Goal: Use online tool/utility: Utilize a website feature to perform a specific function

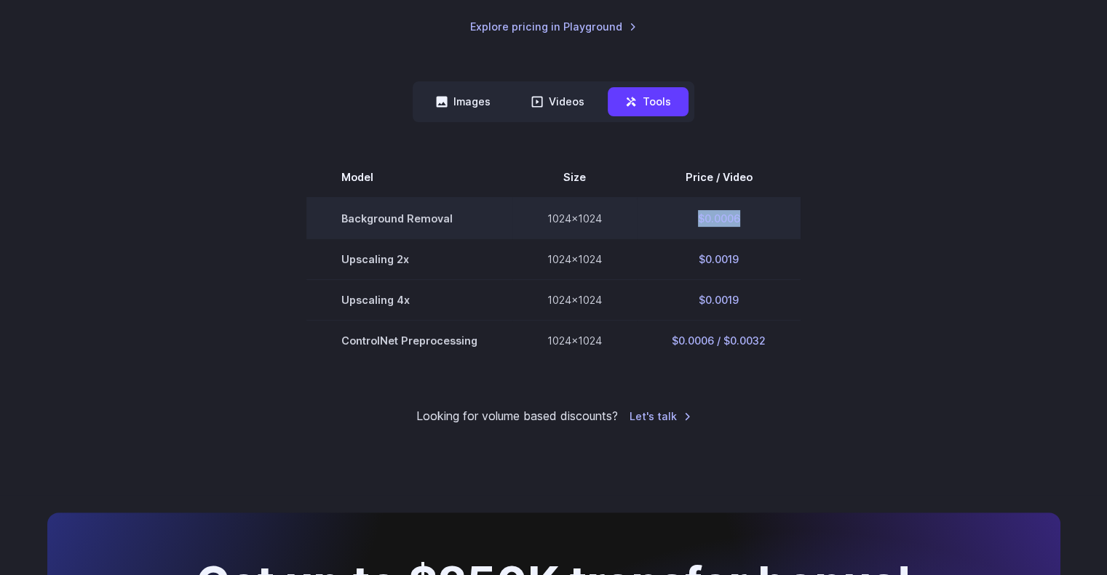
drag, startPoint x: 754, startPoint y: 214, endPoint x: 693, endPoint y: 215, distance: 61.9
click at [693, 215] on td "$0.0006" at bounding box center [719, 218] width 164 height 41
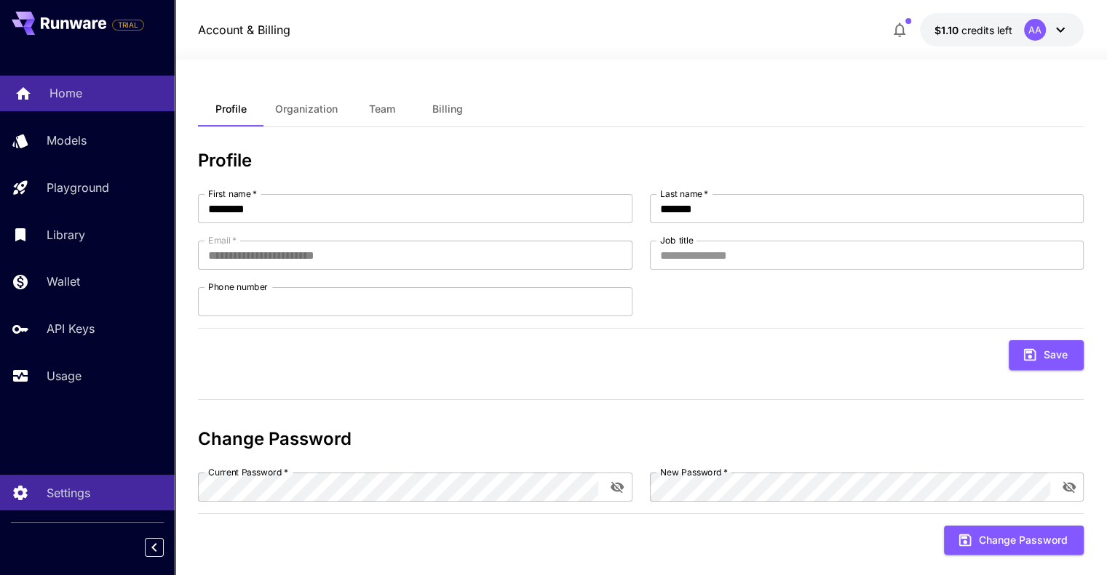
click at [113, 107] on link "Home" at bounding box center [87, 94] width 175 height 36
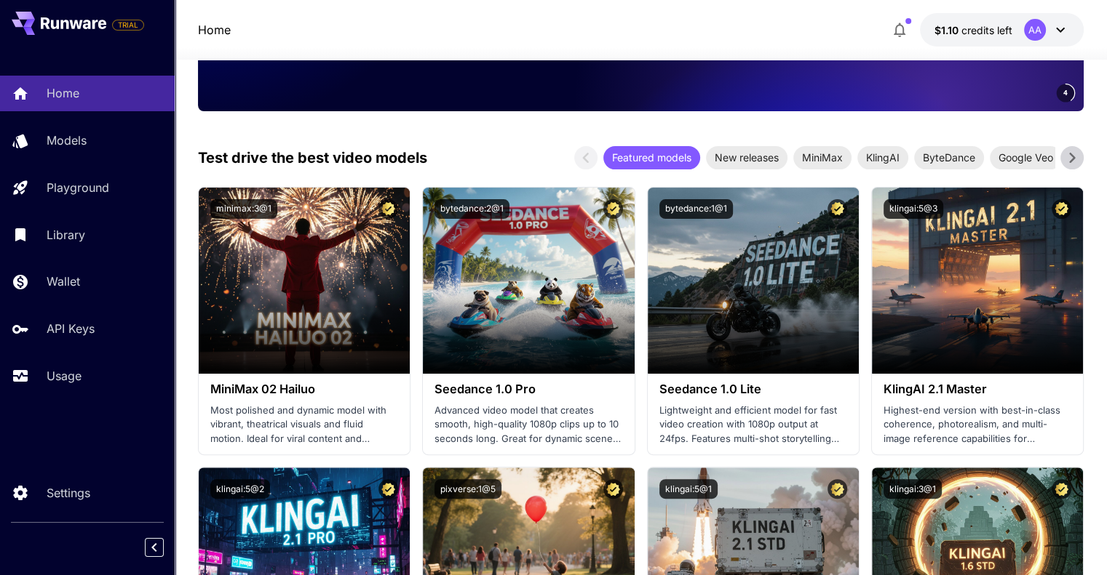
scroll to position [342, 0]
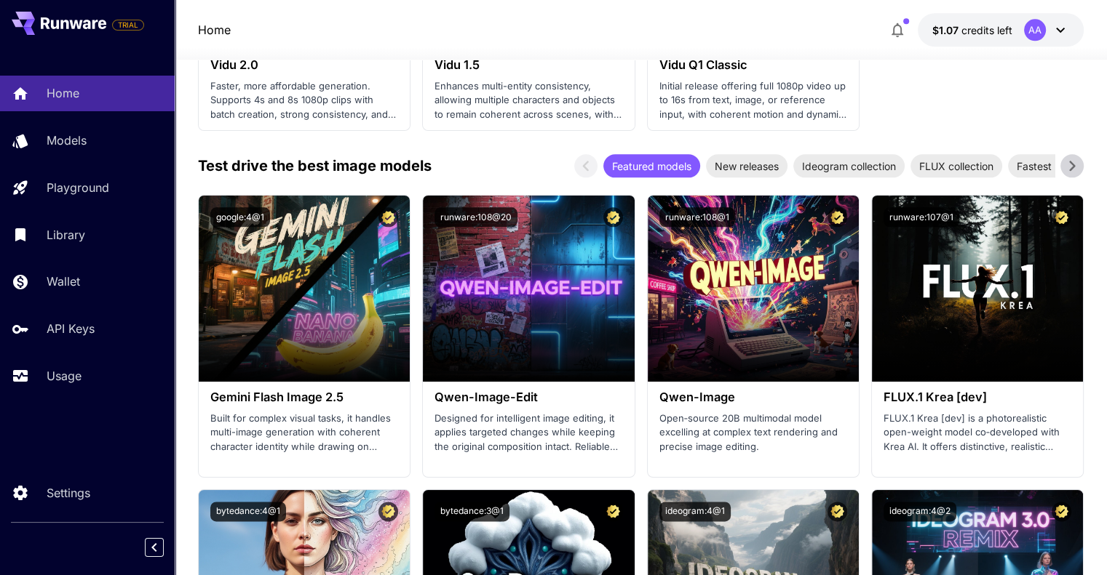
scroll to position [1787, 0]
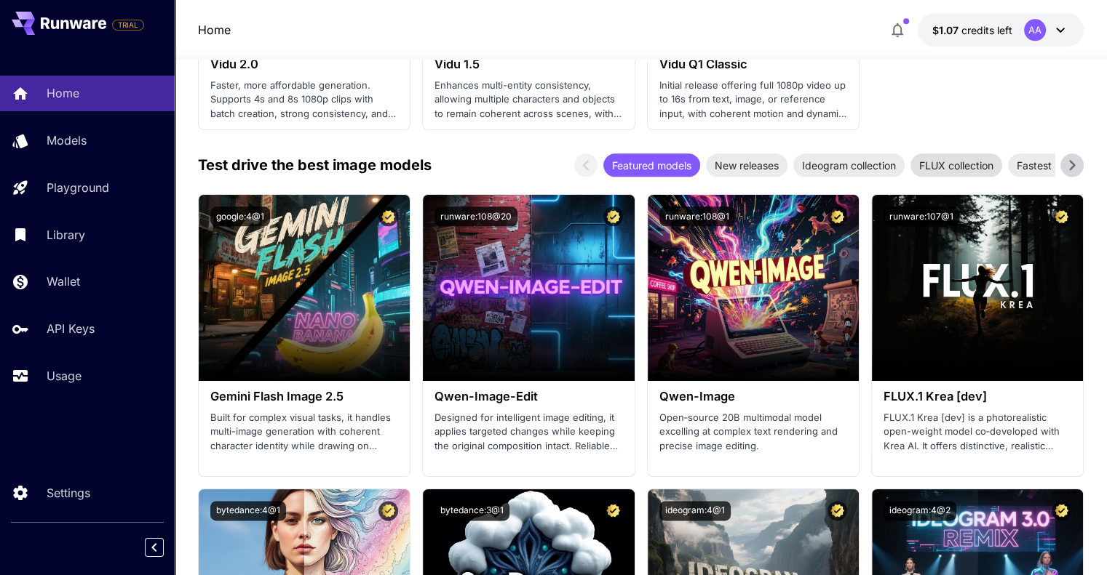
click at [992, 162] on span "FLUX collection" at bounding box center [956, 165] width 92 height 15
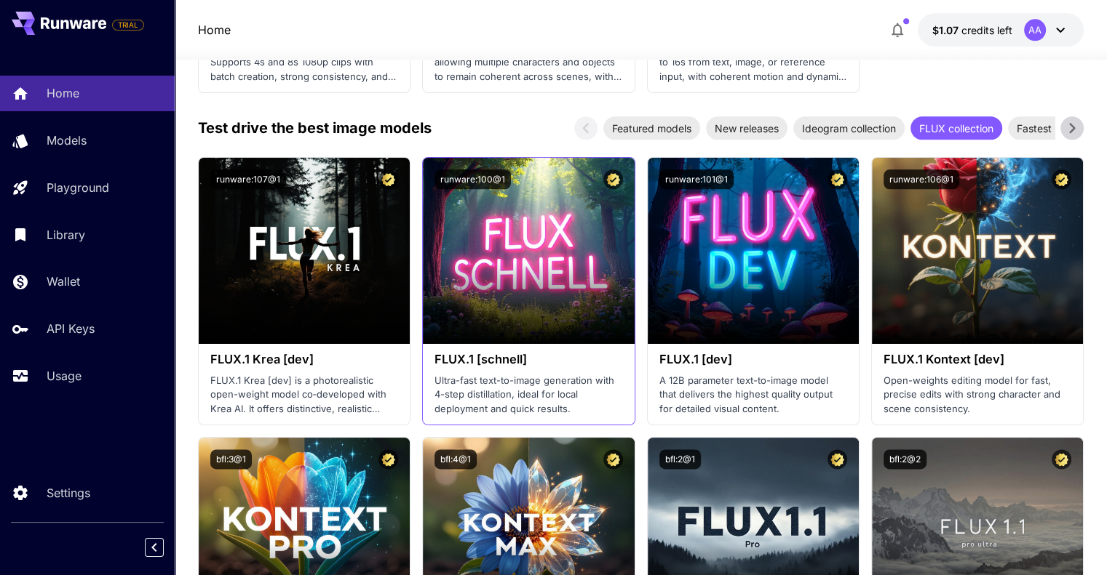
scroll to position [1823, 0]
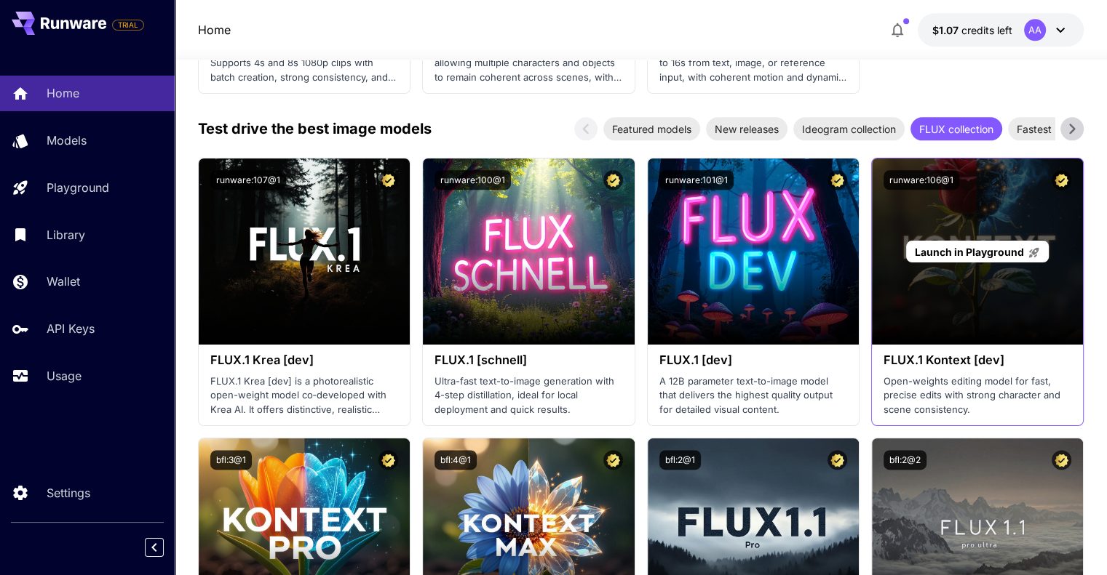
click at [1008, 213] on div "Launch in Playground" at bounding box center [977, 252] width 211 height 186
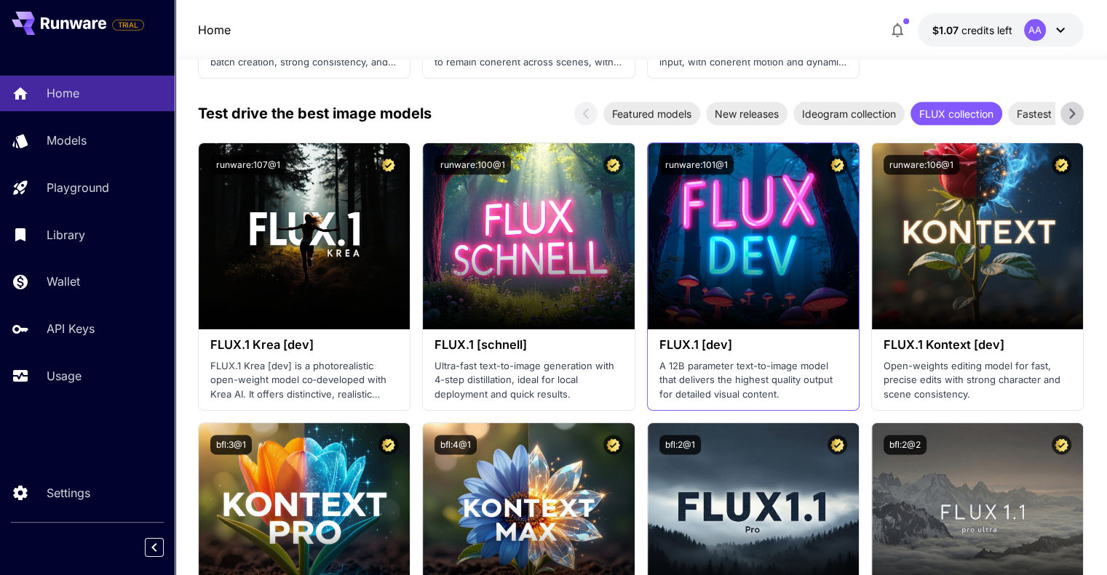
scroll to position [1836, 0]
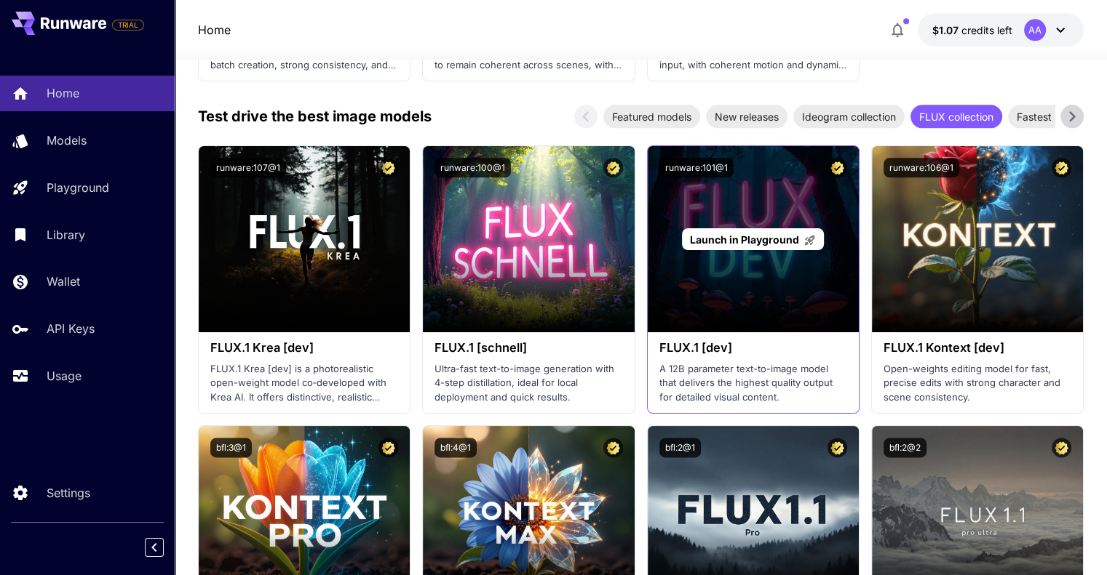
click at [777, 238] on span "Launch in Playground" at bounding box center [744, 240] width 109 height 12
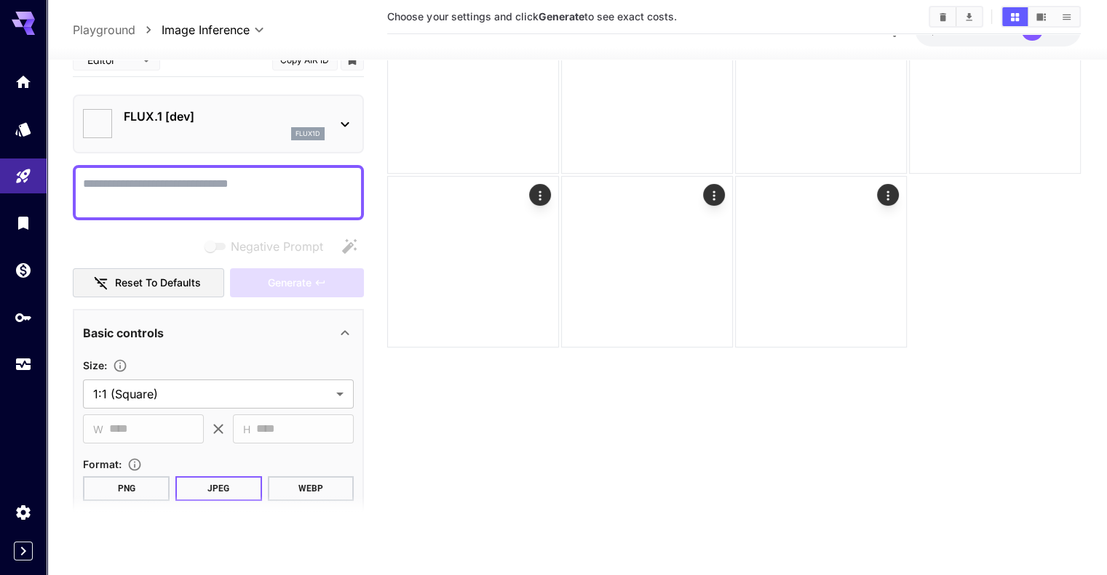
type input "**********"
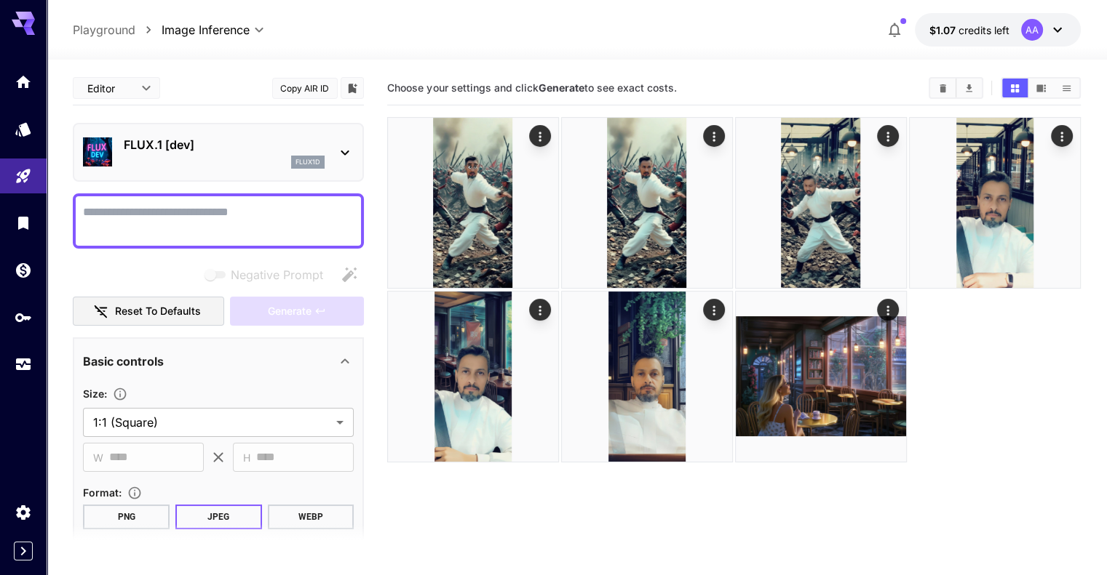
click at [302, 80] on button "Copy AIR ID" at bounding box center [304, 88] width 65 height 21
click at [26, 366] on icon "Usage" at bounding box center [24, 362] width 15 height 7
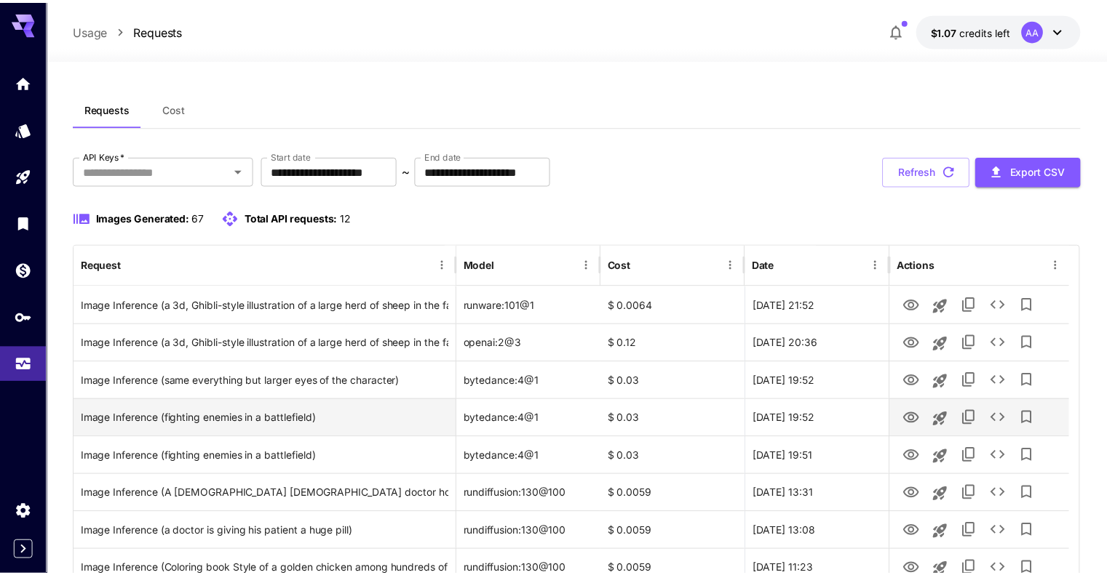
scroll to position [146, 0]
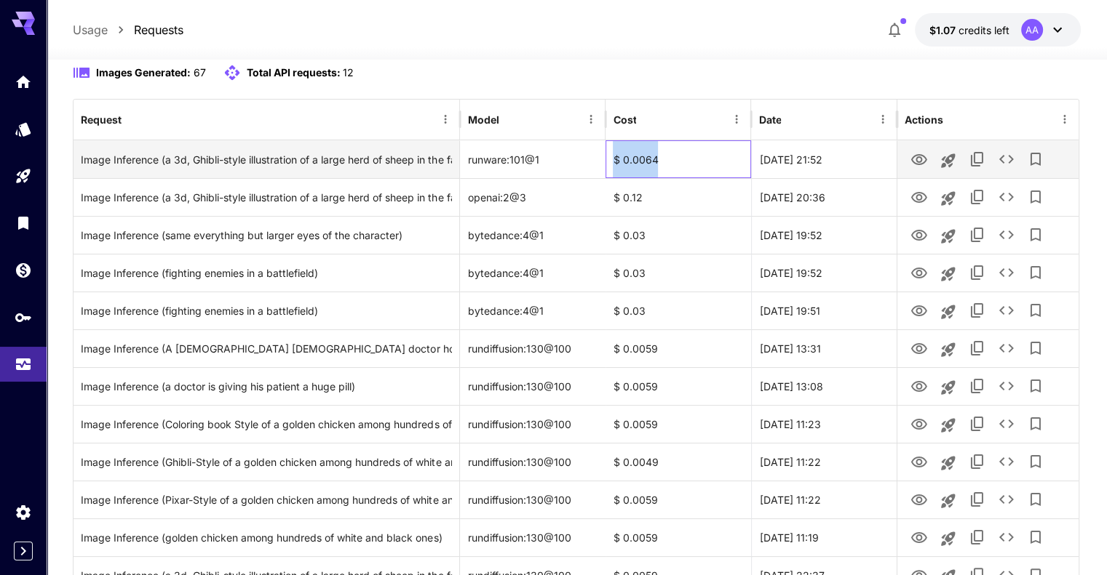
drag, startPoint x: 670, startPoint y: 155, endPoint x: 616, endPoint y: 159, distance: 54.7
click at [616, 159] on div "$ 0.0064" at bounding box center [678, 159] width 146 height 38
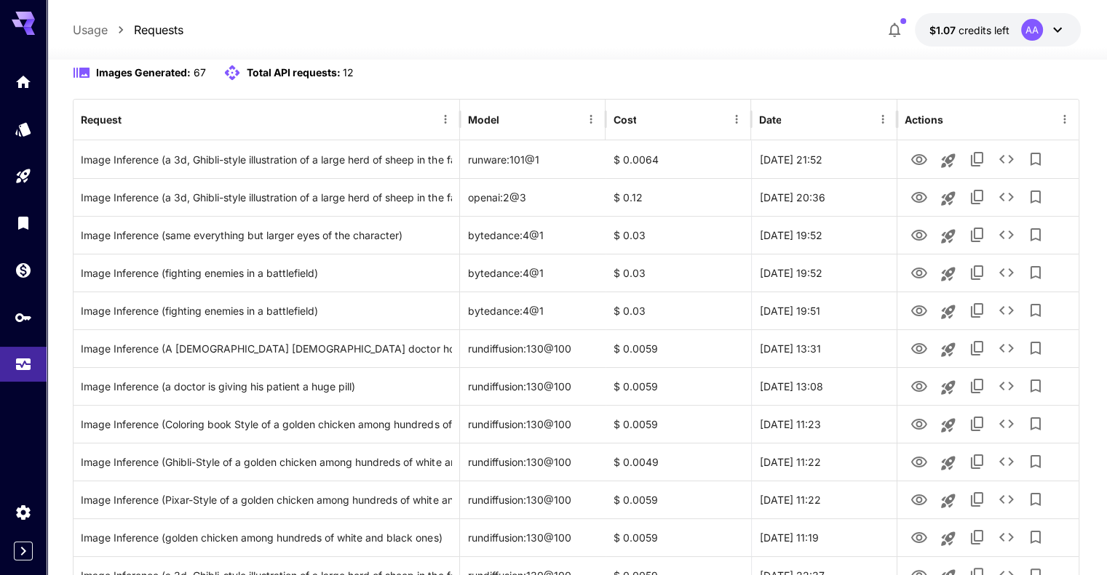
click at [686, 87] on div "Images Generated: 67 Total API requests: 12" at bounding box center [576, 81] width 1007 height 35
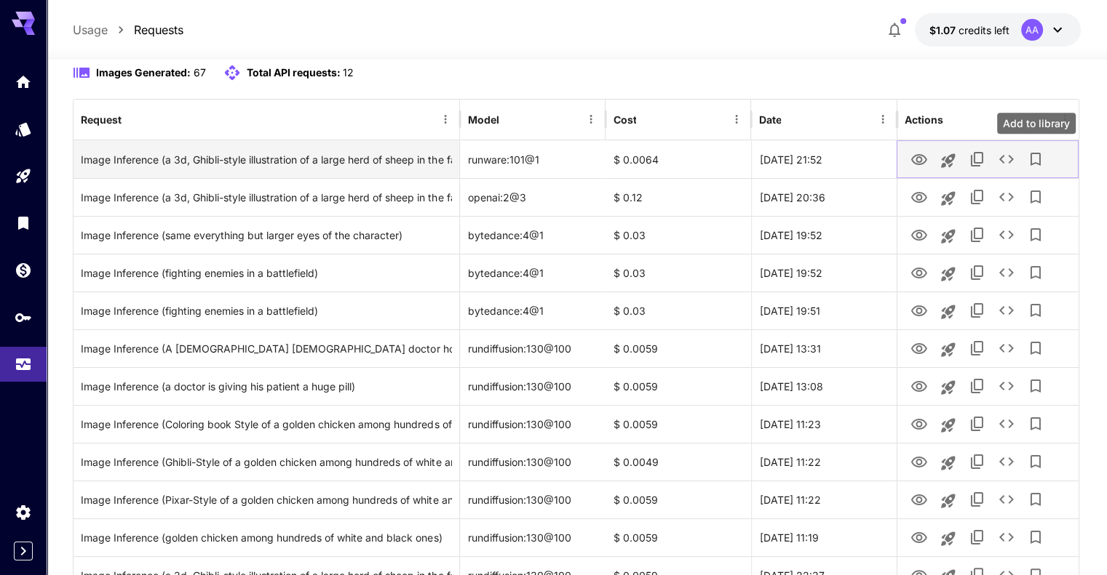
click at [1036, 159] on icon "Add to library" at bounding box center [1035, 159] width 17 height 17
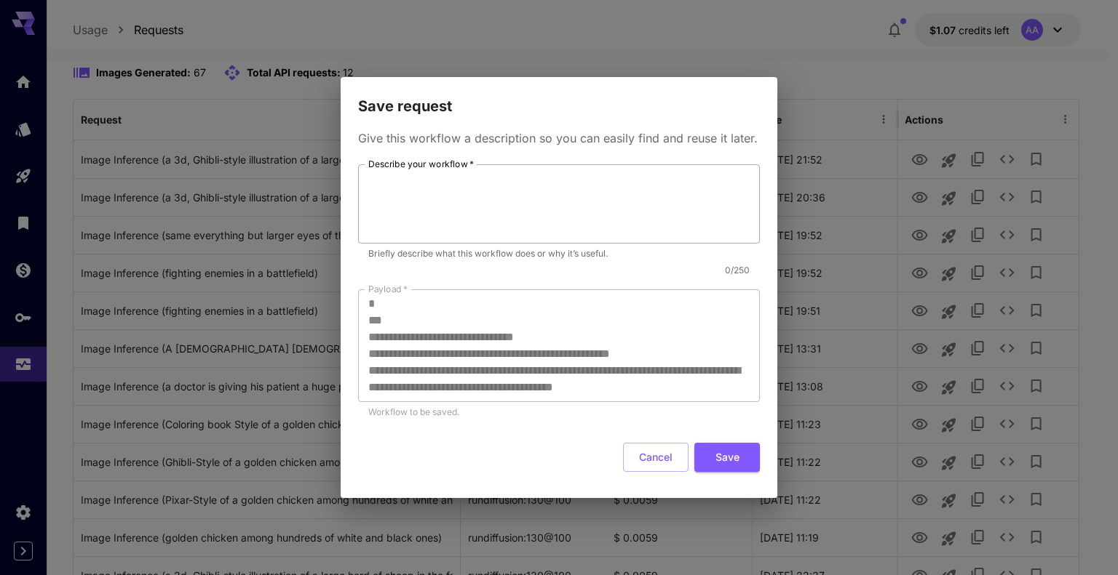
click at [506, 202] on textarea "Describe your workflow   *" at bounding box center [558, 203] width 381 height 67
drag, startPoint x: 433, startPoint y: 177, endPoint x: 452, endPoint y: 198, distance: 28.3
click at [433, 177] on textarea "**********" at bounding box center [558, 203] width 381 height 67
type textarea "**********"
click at [751, 466] on button "Save" at bounding box center [726, 458] width 65 height 30
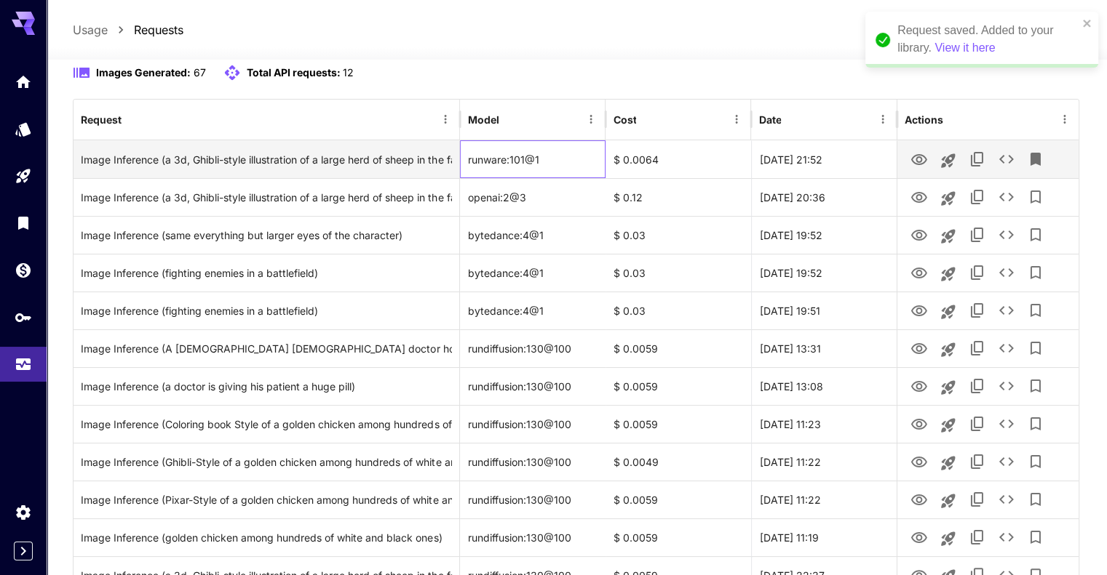
click at [507, 160] on div "runware:101@1" at bounding box center [533, 159] width 146 height 38
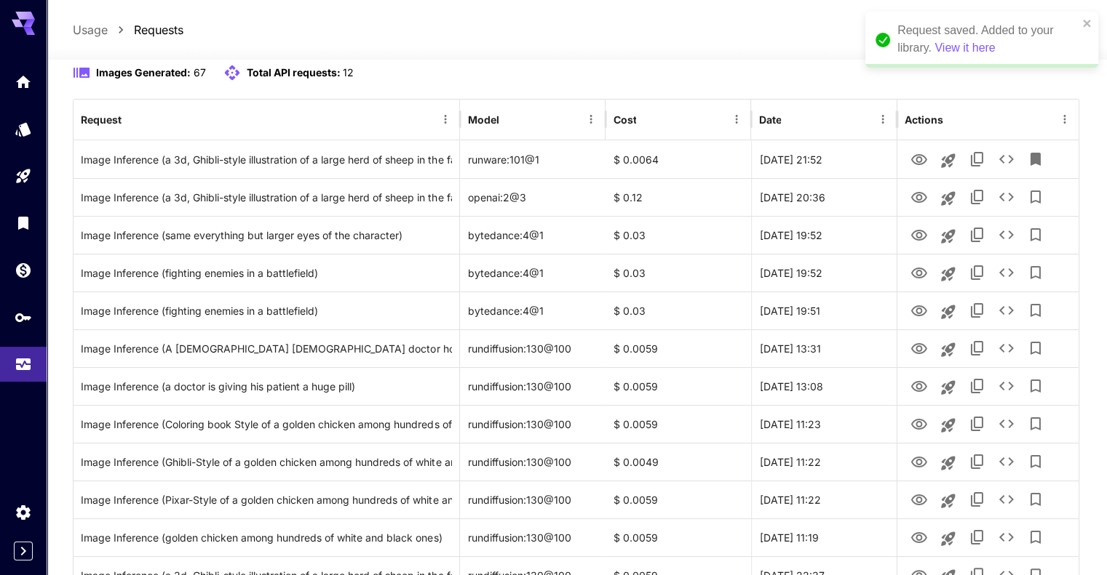
click at [684, 79] on div "Images Generated: 67 Total API requests: 12" at bounding box center [576, 72] width 1007 height 17
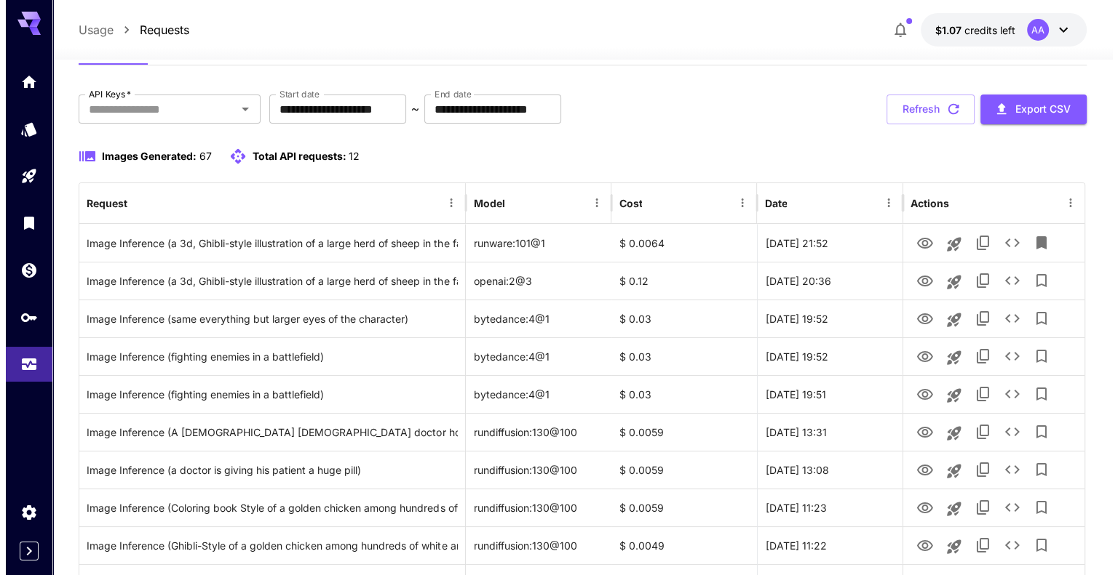
scroll to position [0, 0]
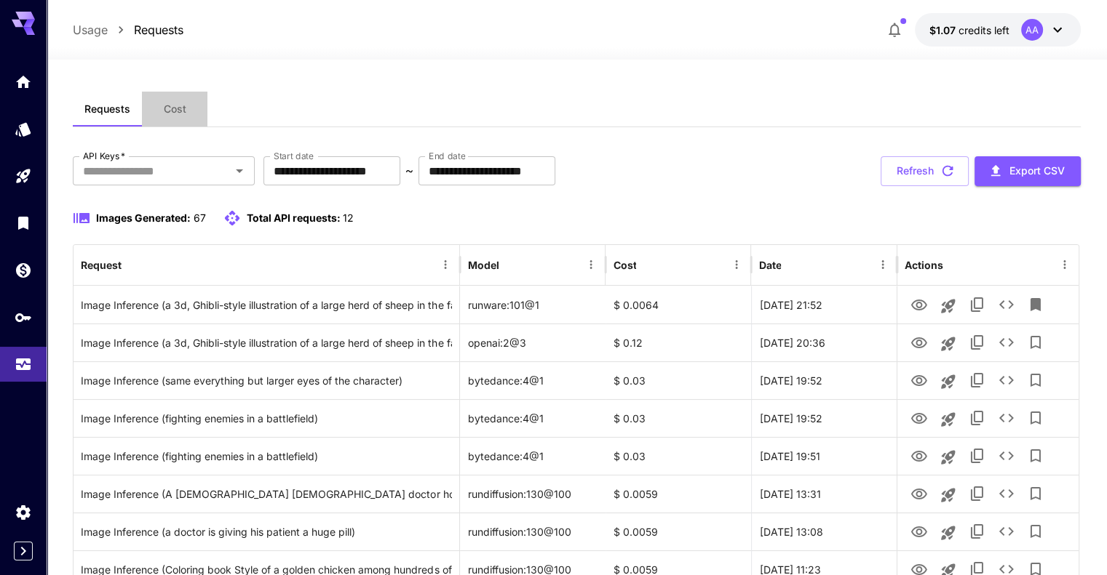
click at [167, 103] on span "Cost" at bounding box center [175, 109] width 23 height 13
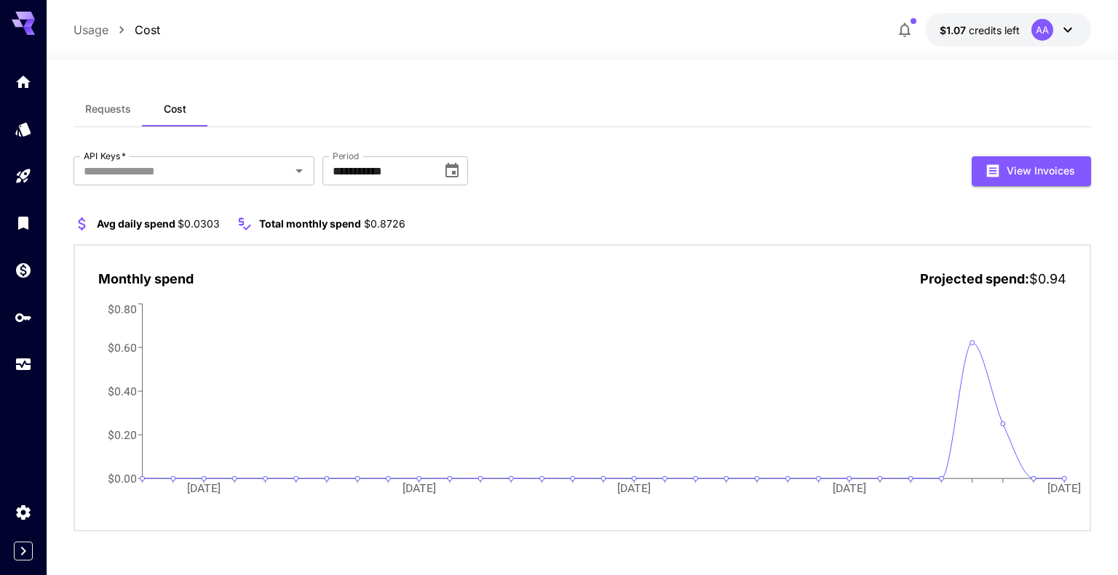
click at [119, 113] on span "Requests" at bounding box center [108, 109] width 46 height 13
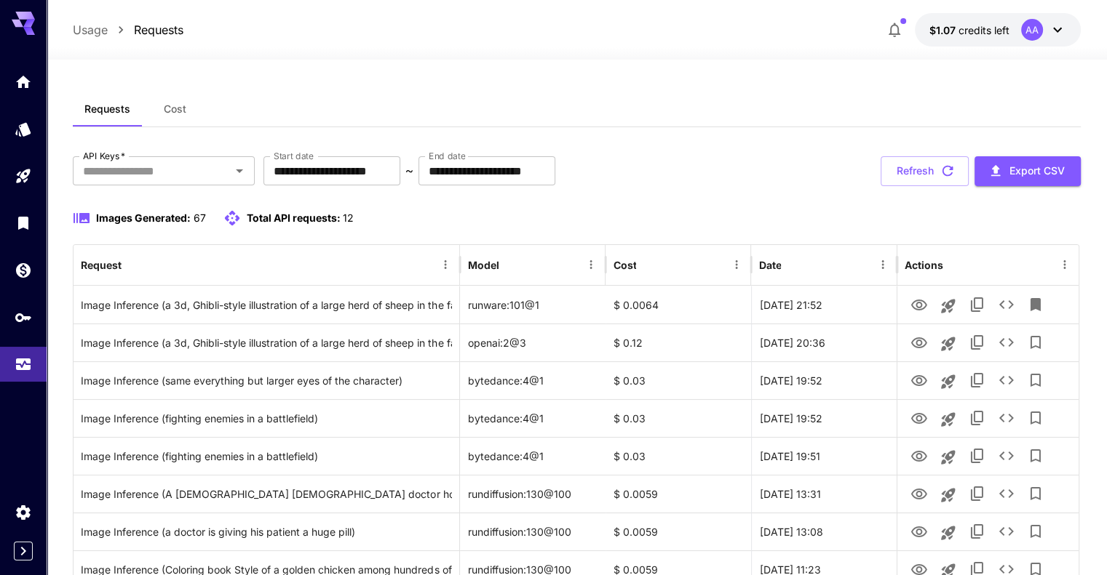
click at [189, 109] on button "Cost" at bounding box center [174, 109] width 65 height 35
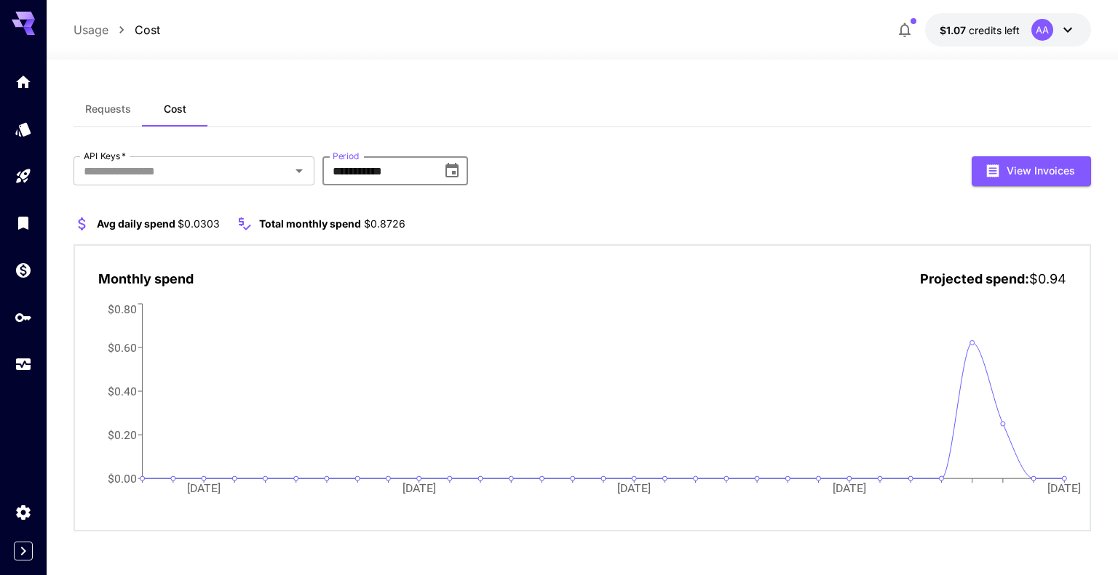
click at [383, 171] on input "**********" at bounding box center [376, 170] width 109 height 29
click at [446, 163] on icon "Choose date, selected date is Aug 1, 2025" at bounding box center [451, 170] width 17 height 17
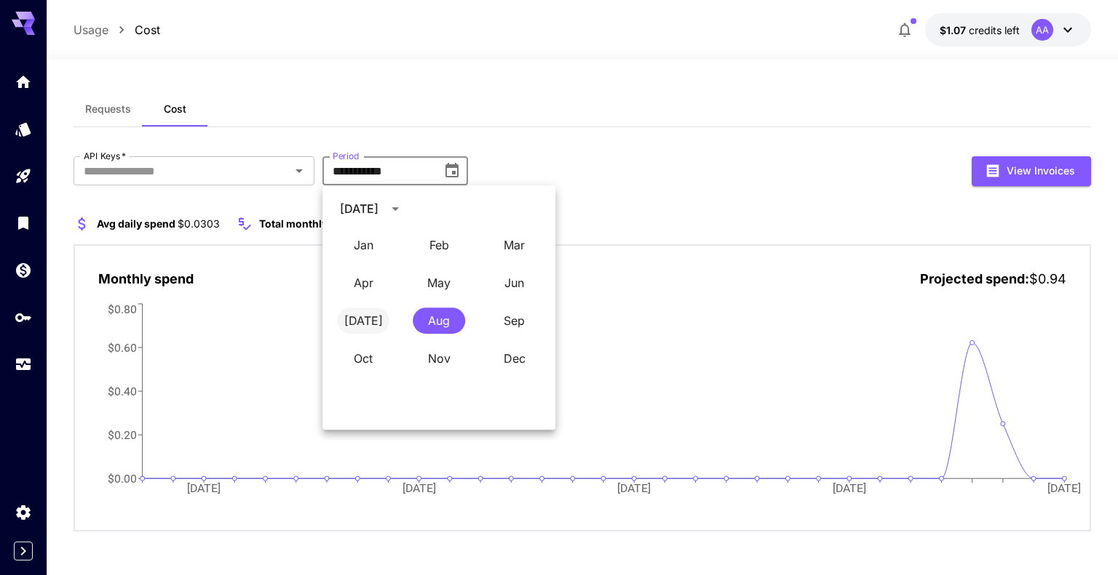
click at [366, 319] on button "[DATE]" at bounding box center [363, 321] width 52 height 26
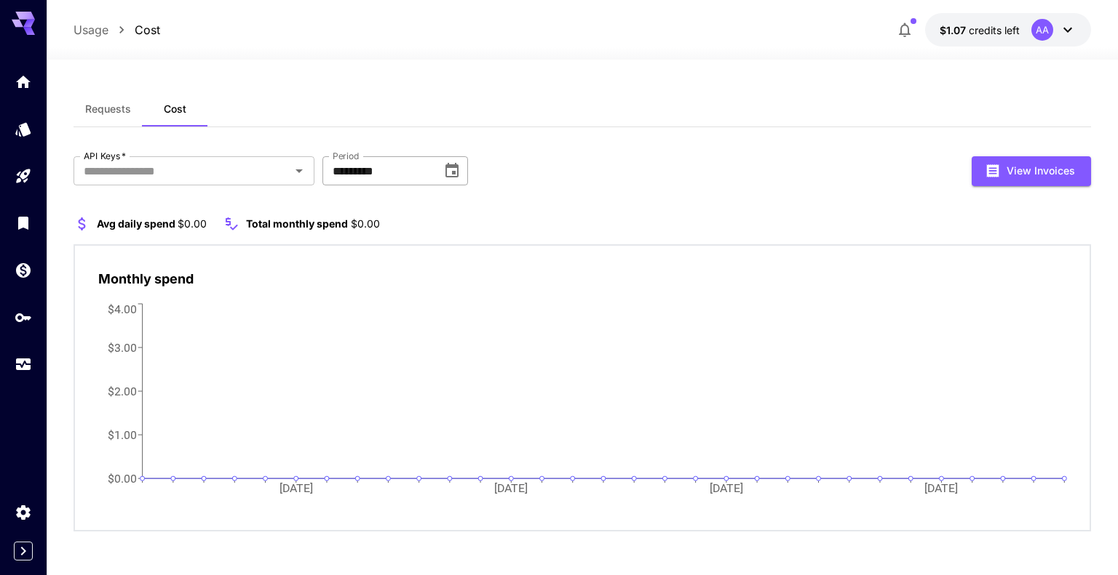
click at [413, 168] on input "*********" at bounding box center [376, 170] width 109 height 29
click at [458, 174] on icon "Choose date, selected date is Jul 1, 2025" at bounding box center [451, 170] width 17 height 17
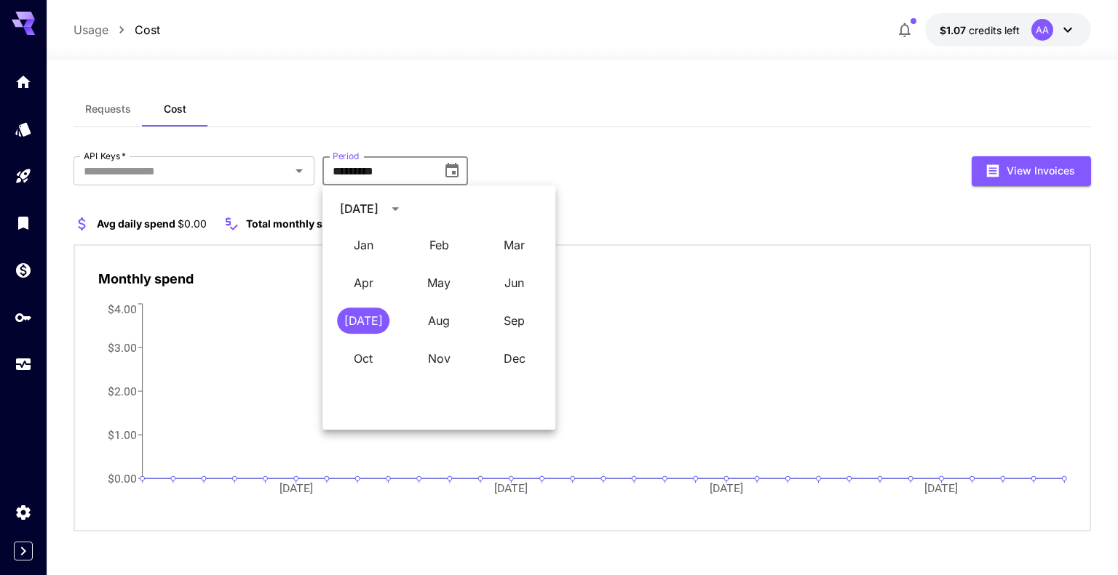
click at [404, 204] on icon "calendar view is open, switch to year view" at bounding box center [394, 208] width 17 height 17
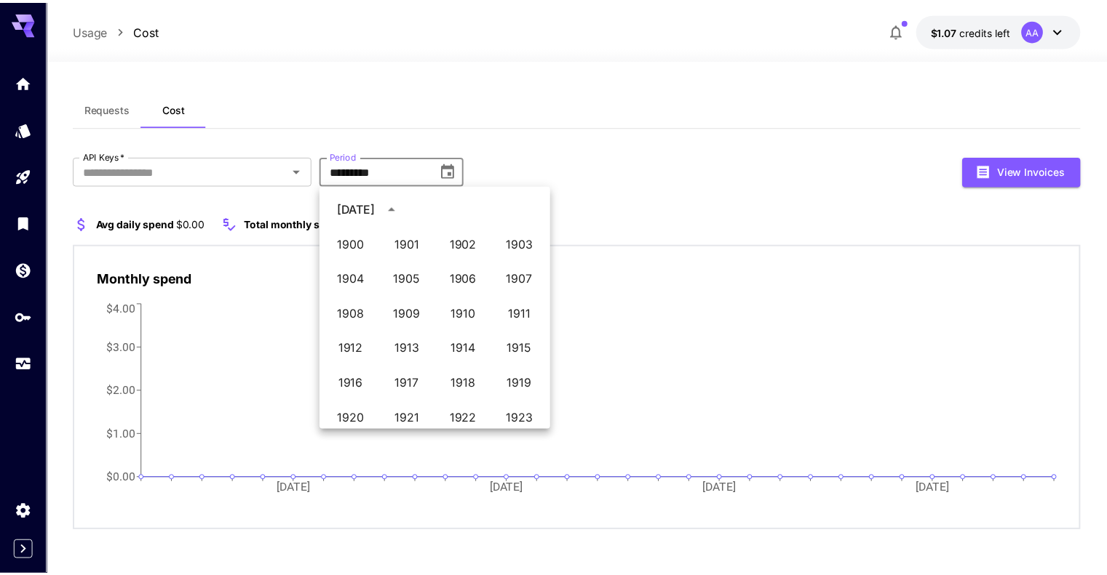
scroll to position [998, 0]
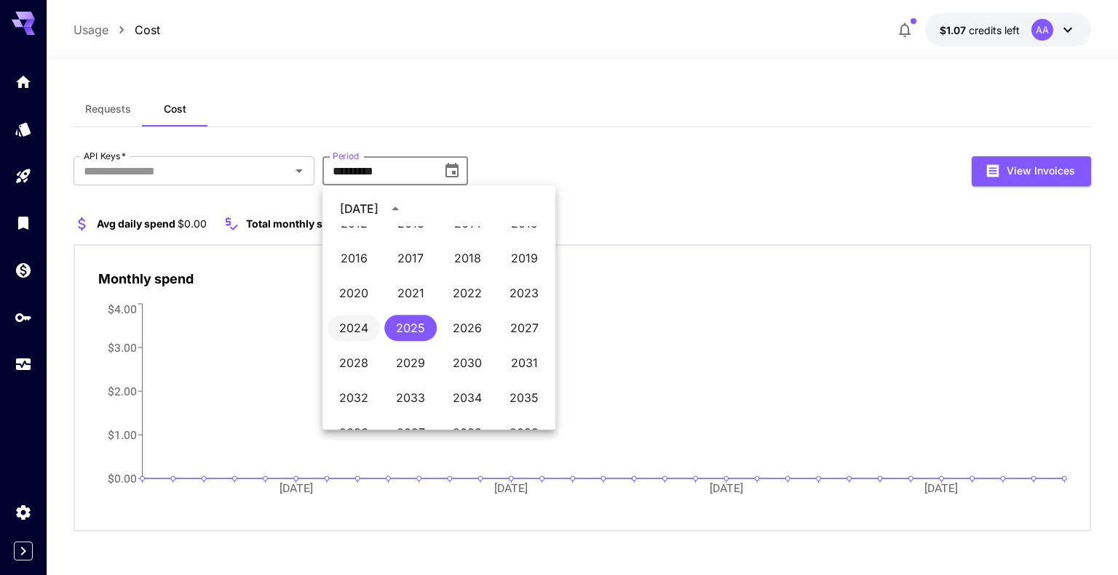
click at [349, 329] on button "2024" at bounding box center [353, 328] width 52 height 26
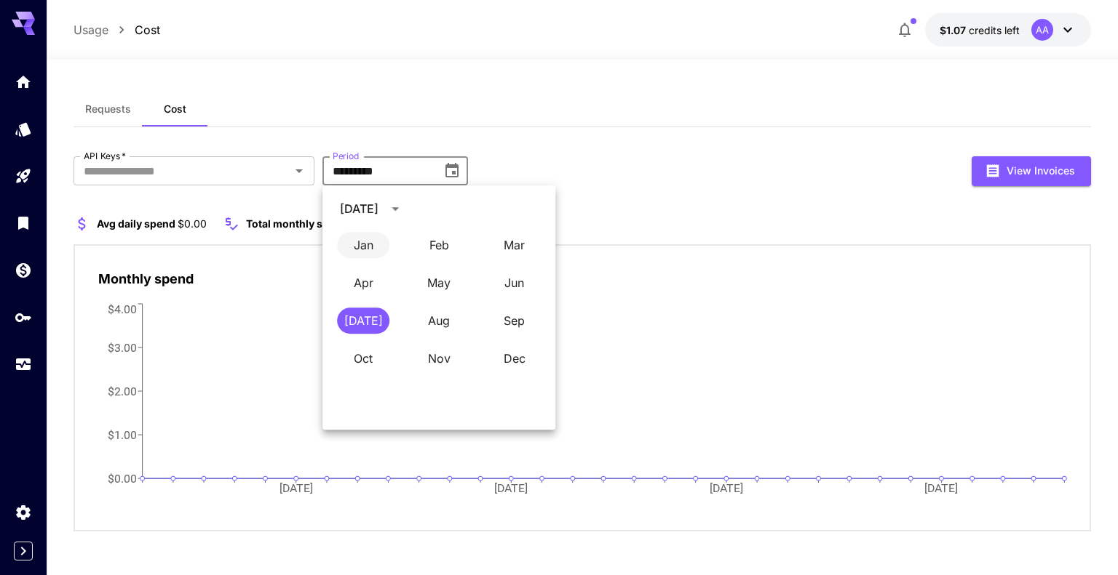
click at [370, 251] on button "Jan" at bounding box center [363, 245] width 52 height 26
type input "**********"
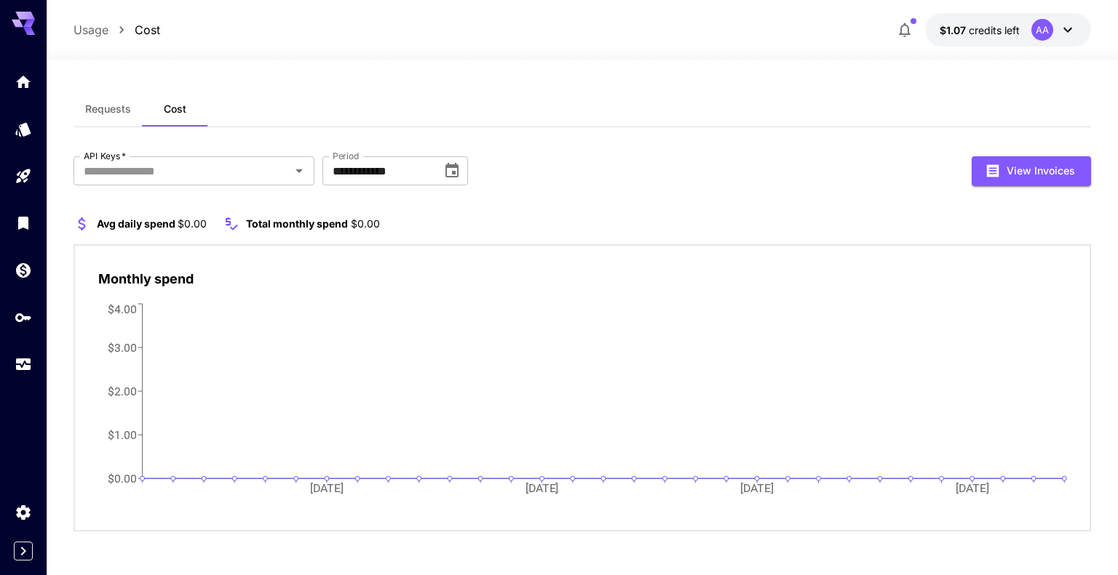
click at [991, 37] on button "$1.07 credits left AA" at bounding box center [1008, 29] width 166 height 33
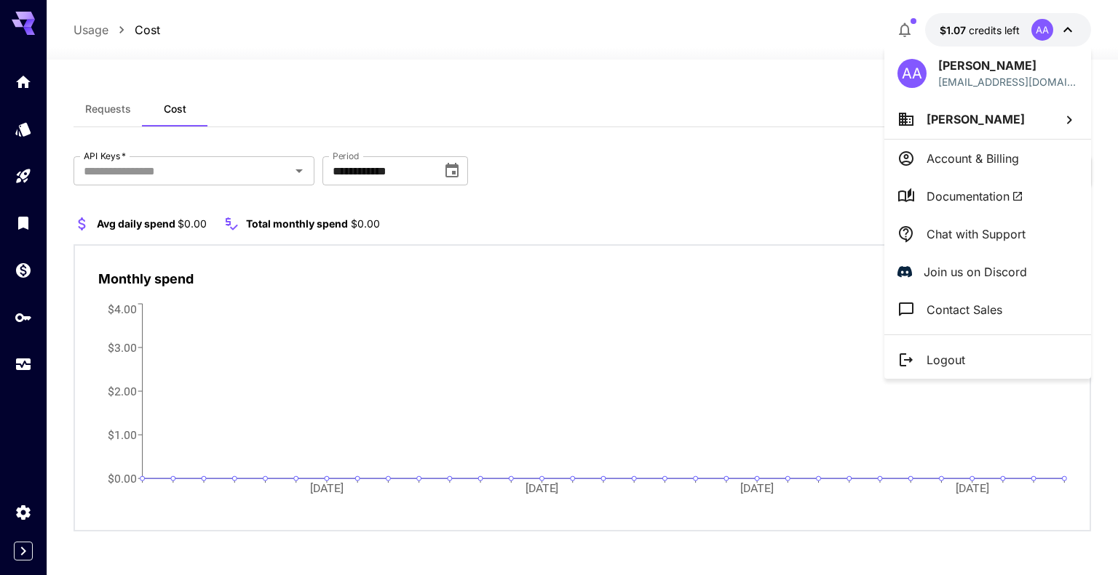
click at [373, 31] on div at bounding box center [559, 287] width 1118 height 575
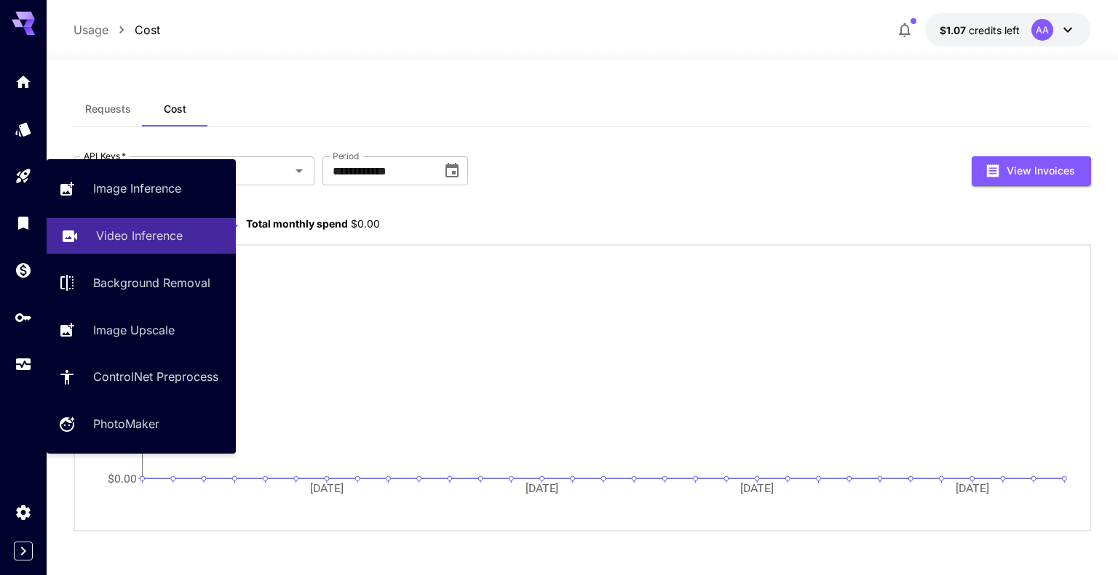
click at [164, 230] on p "Video Inference" at bounding box center [139, 235] width 87 height 17
